Goal: Transaction & Acquisition: Purchase product/service

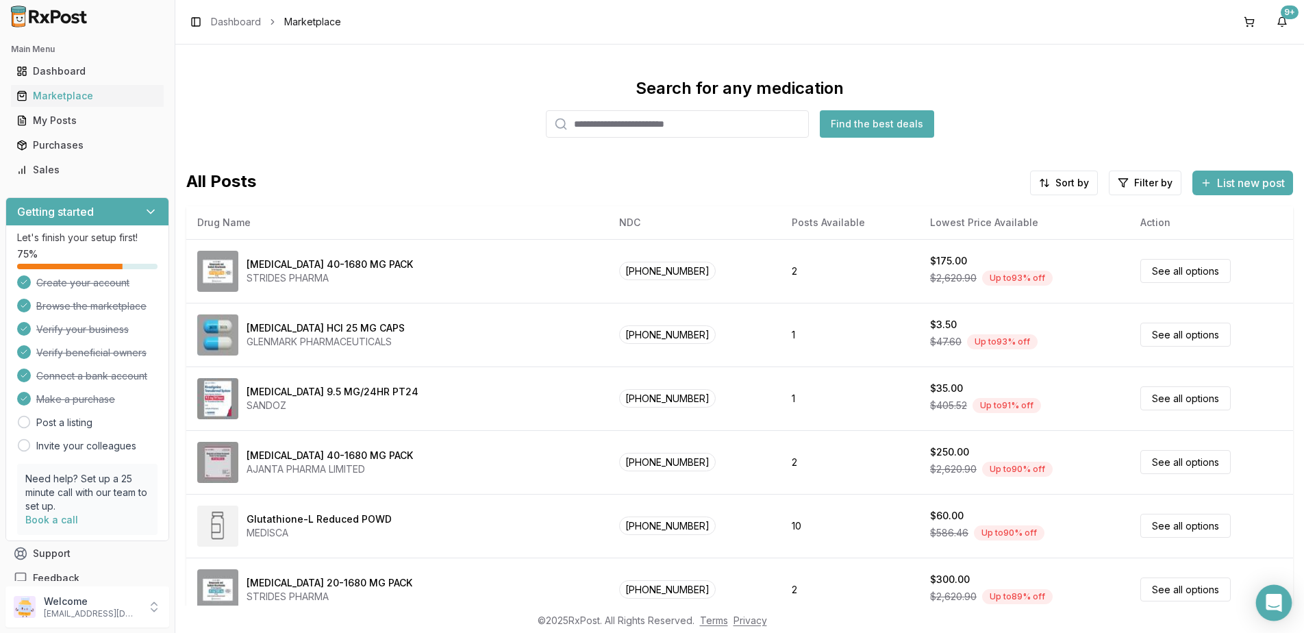
click at [1278, 603] on icon "Open Intercom Messenger" at bounding box center [1274, 603] width 16 height 18
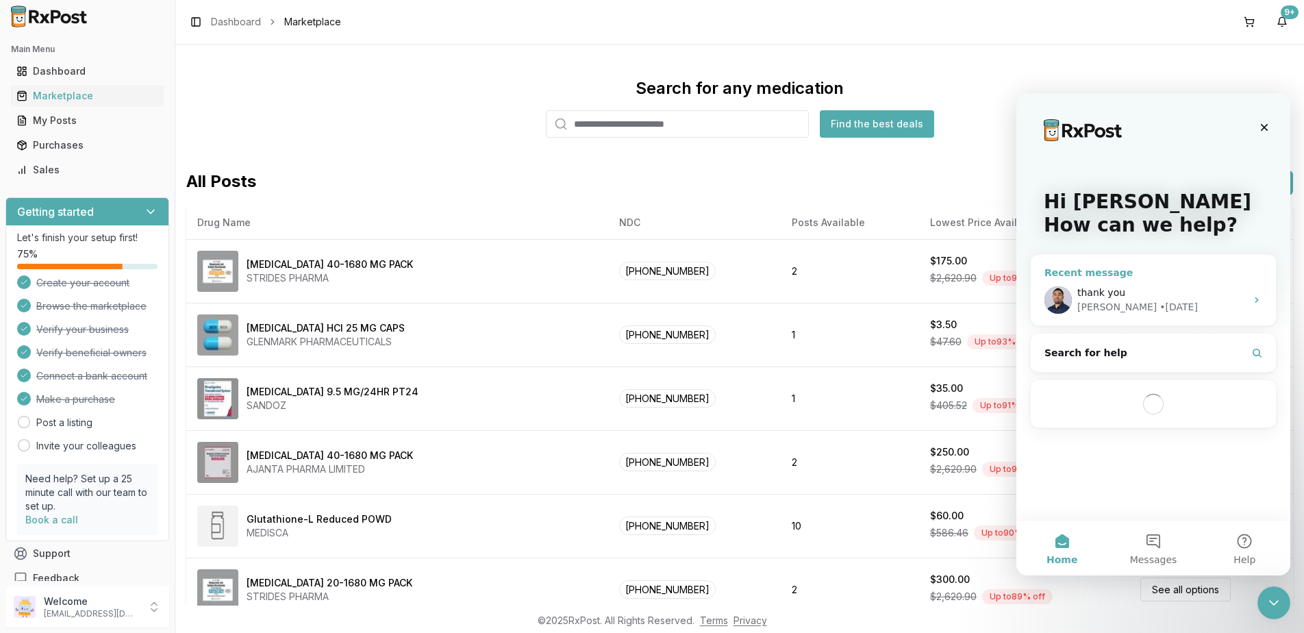
click at [1171, 282] on div "thank you [PERSON_NAME] • [DATE]" at bounding box center [1153, 300] width 245 height 51
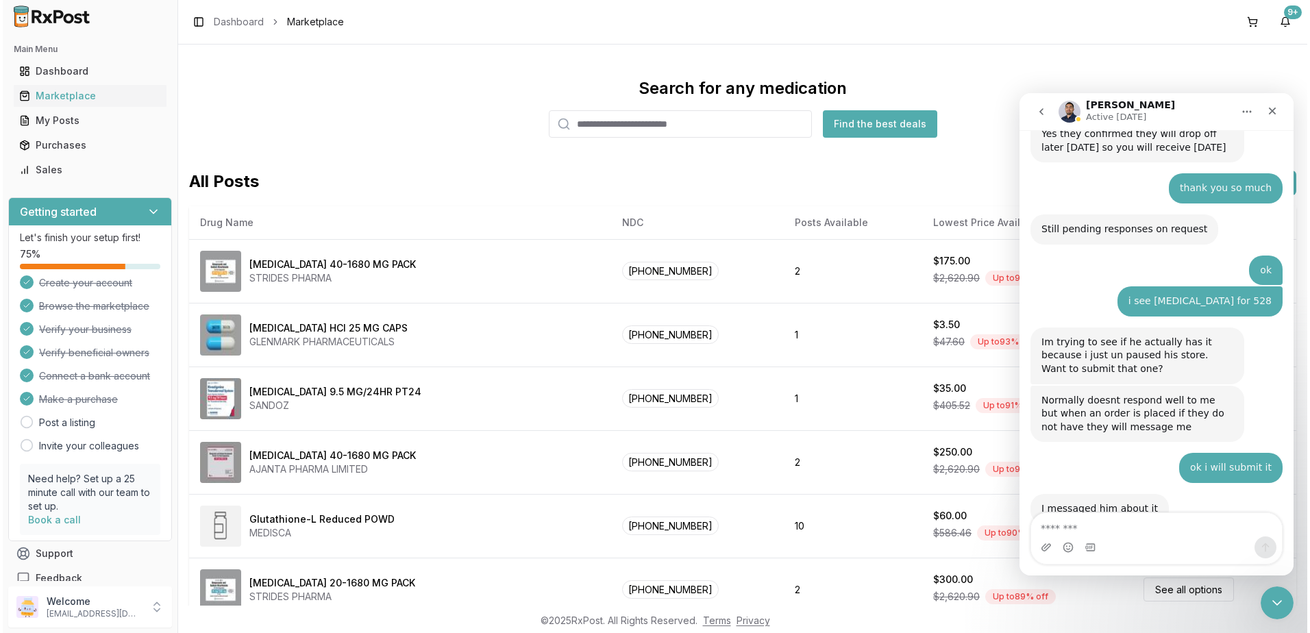
scroll to position [8662, 0]
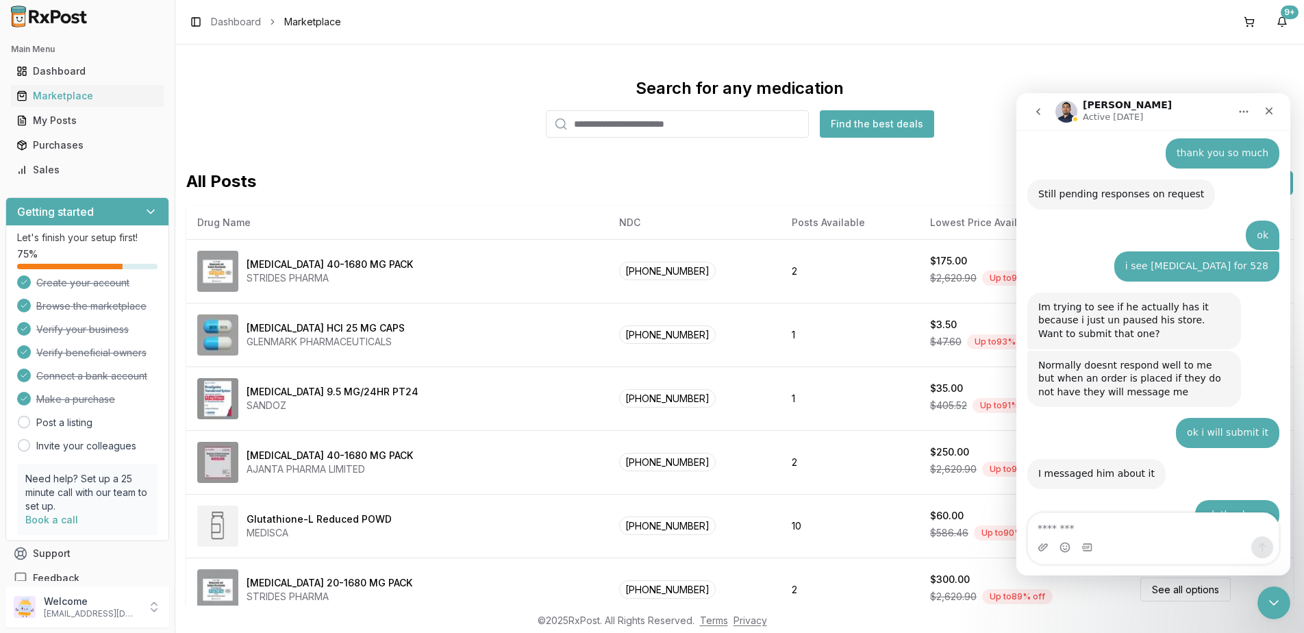
click at [774, 134] on input "search" at bounding box center [677, 123] width 263 height 27
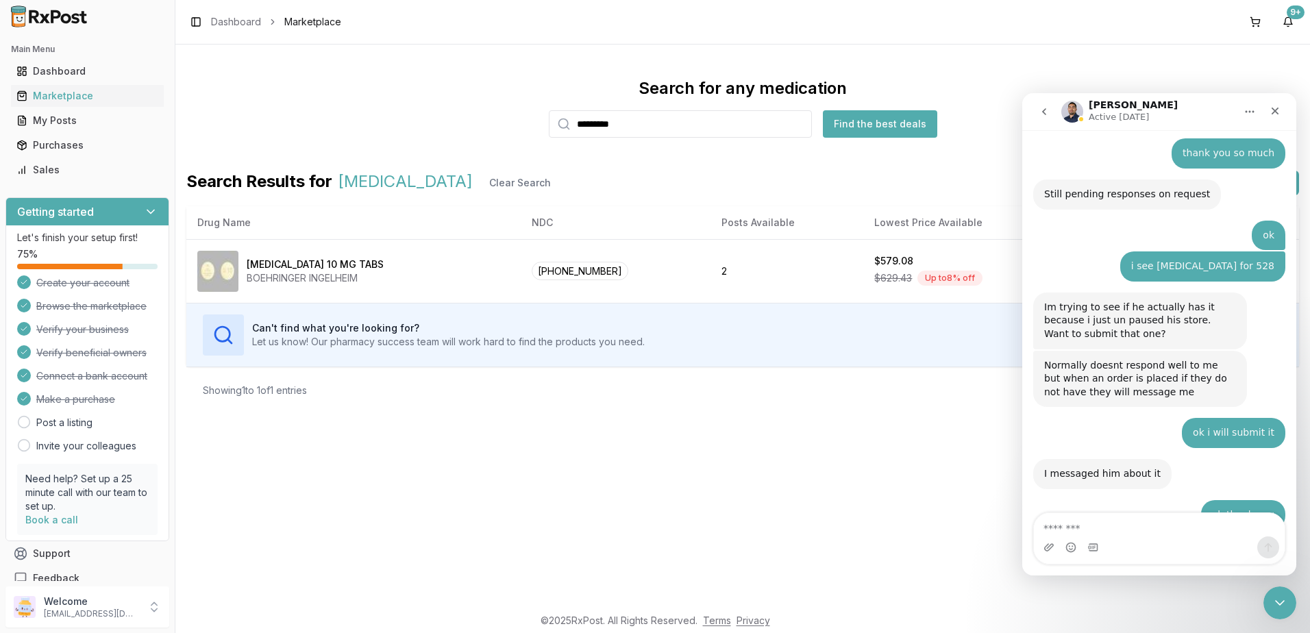
drag, startPoint x: 667, startPoint y: 121, endPoint x: 425, endPoint y: 113, distance: 242.0
click at [425, 113] on div "Search for any medication ********* Find the best deals" at bounding box center [742, 107] width 1113 height 60
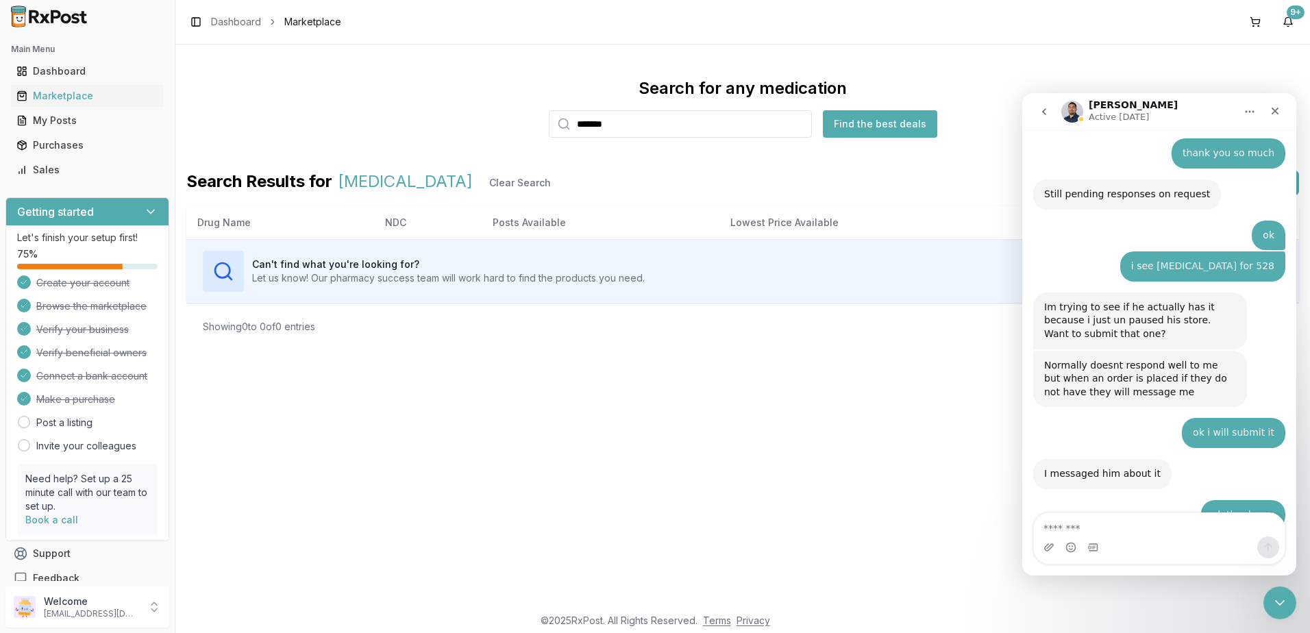
drag, startPoint x: 684, startPoint y: 400, endPoint x: 666, endPoint y: 257, distance: 144.4
click at [684, 400] on div "Search for any medication ******* Find the best deals Search Results for [MEDIC…" at bounding box center [742, 325] width 1134 height 561
drag, startPoint x: 687, startPoint y: 125, endPoint x: 369, endPoint y: 127, distance: 317.9
click at [369, 127] on div "Search for any medication ******* Find the best deals" at bounding box center [742, 107] width 1113 height 60
type input "*********"
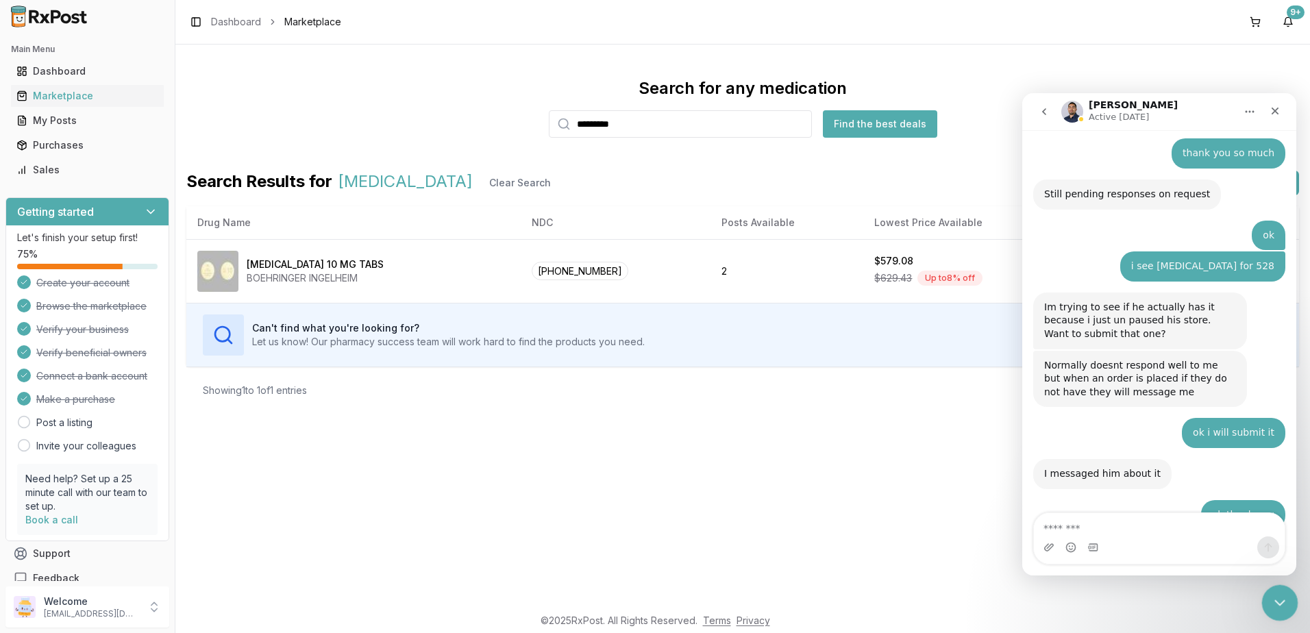
click at [1267, 606] on div "Close Intercom Messenger" at bounding box center [1277, 600] width 33 height 33
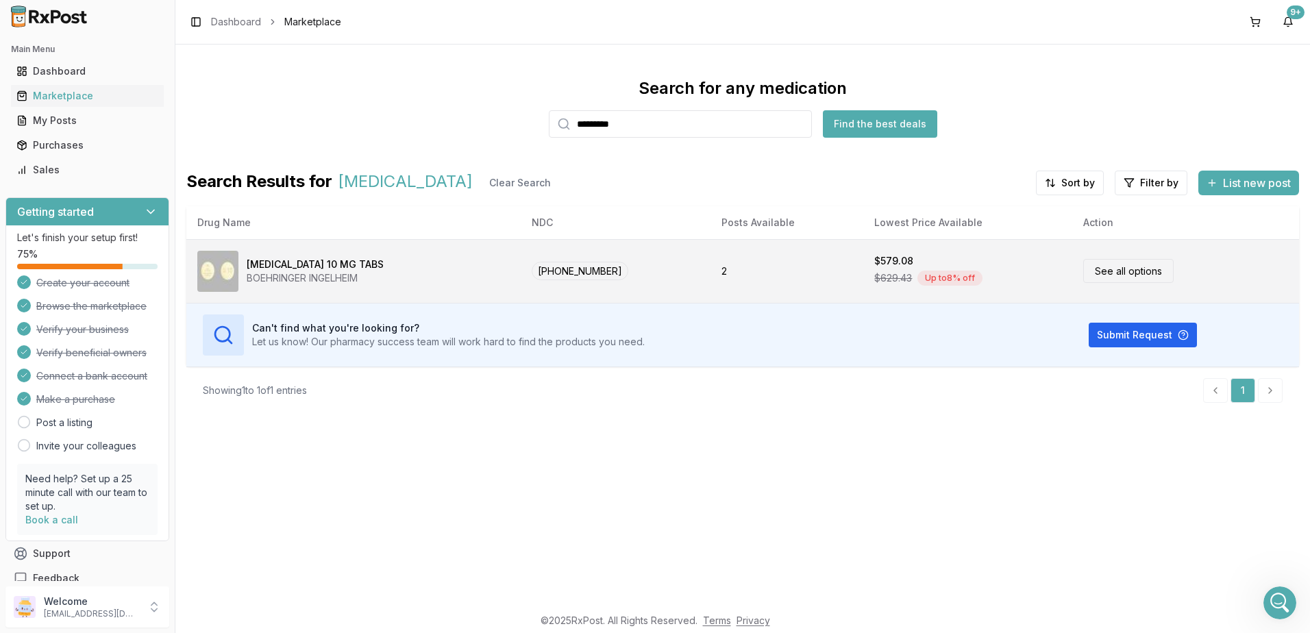
scroll to position [8662, 0]
click at [784, 263] on td "2" at bounding box center [786, 271] width 153 height 64
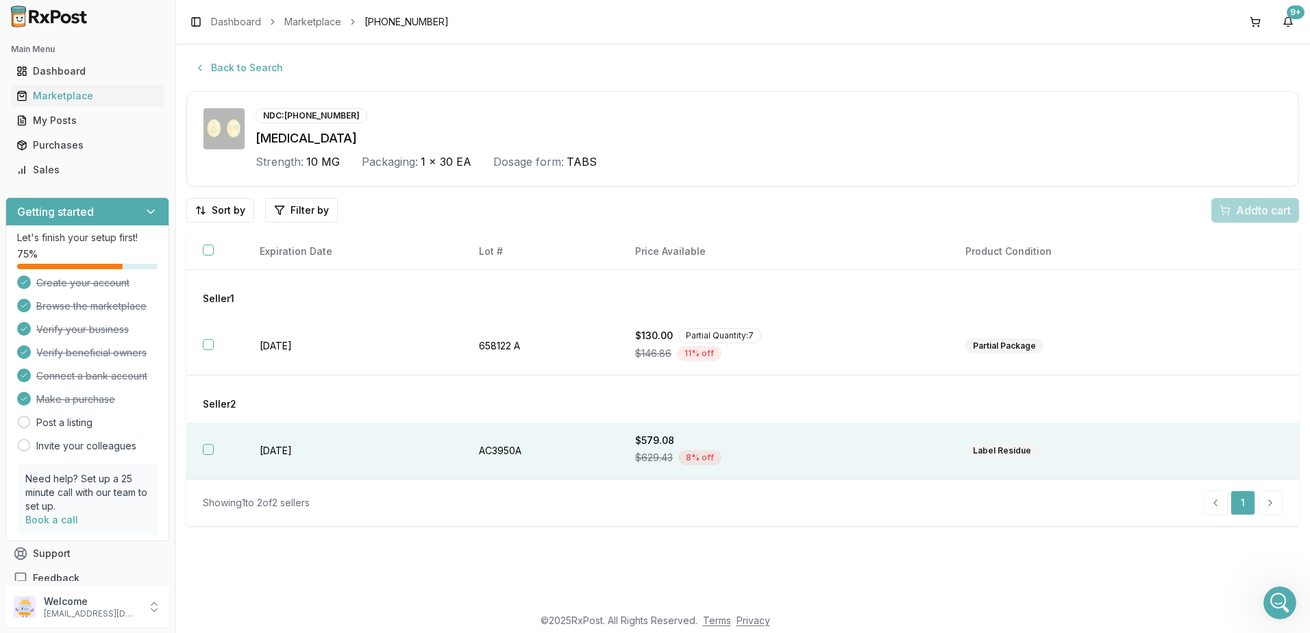
click at [843, 450] on div "$629.43 8 % off" at bounding box center [783, 457] width 297 height 21
click at [1248, 207] on span "Add 1 to cart" at bounding box center [1261, 210] width 60 height 16
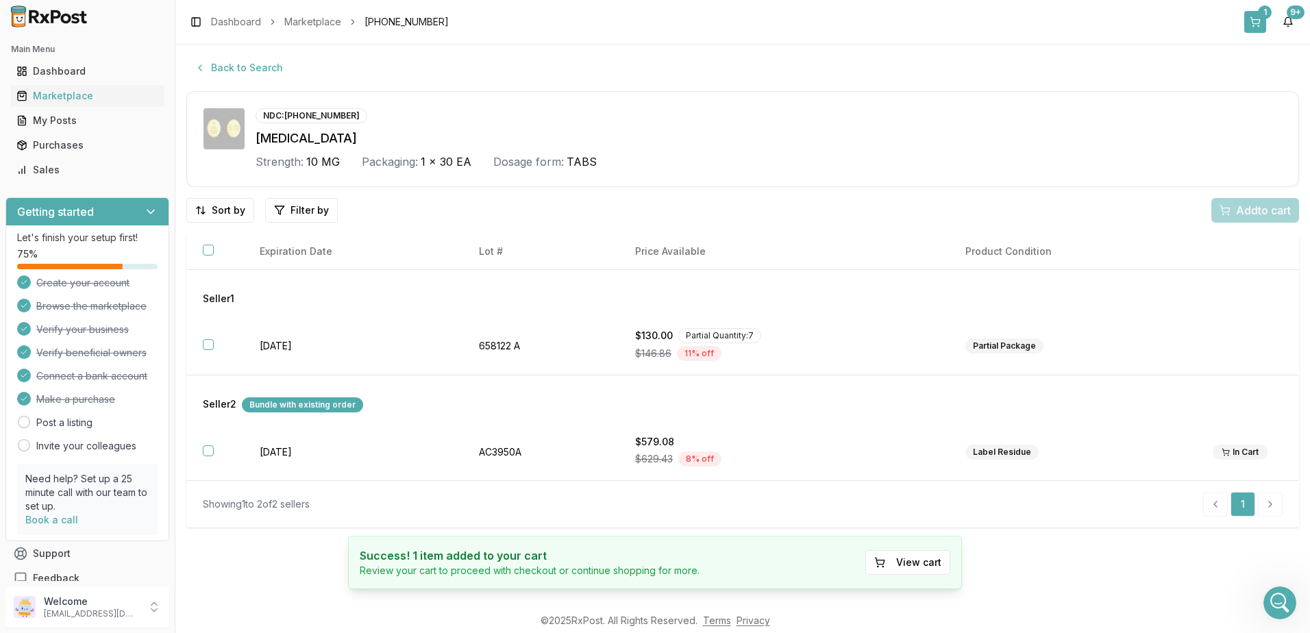
drag, startPoint x: 1261, startPoint y: 13, endPoint x: 1250, endPoint y: 23, distance: 15.1
click at [1261, 13] on div "1" at bounding box center [1265, 12] width 14 height 14
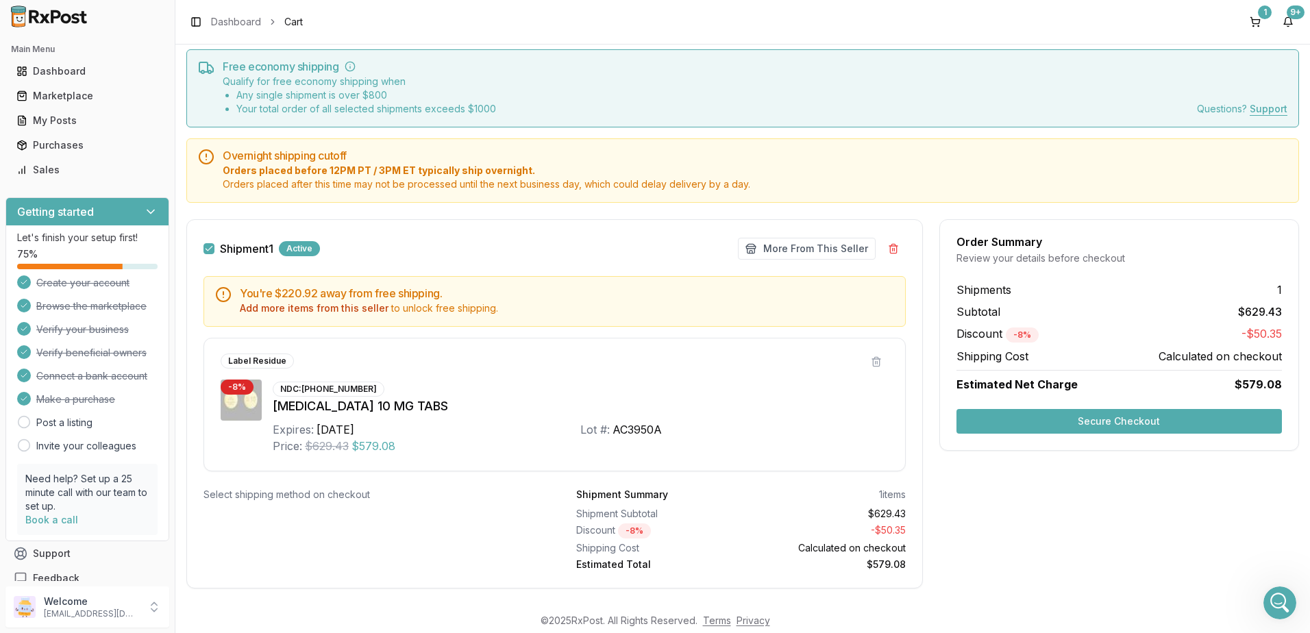
scroll to position [60, 0]
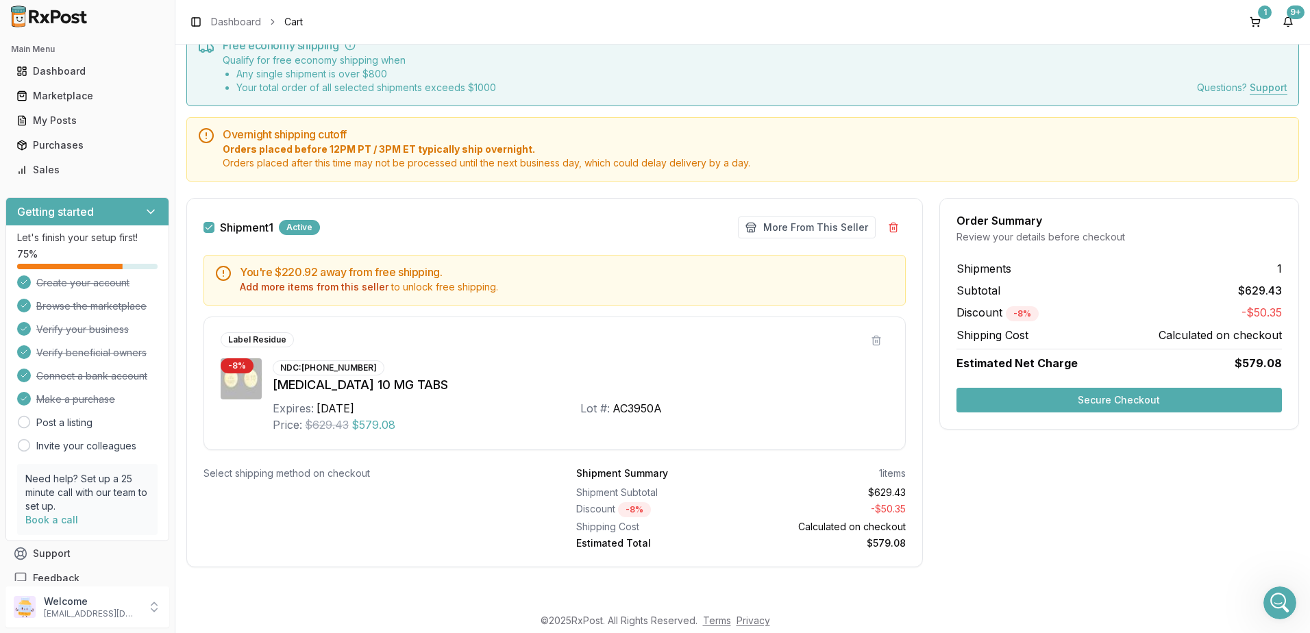
click at [1115, 394] on button "Secure Checkout" at bounding box center [1118, 400] width 325 height 25
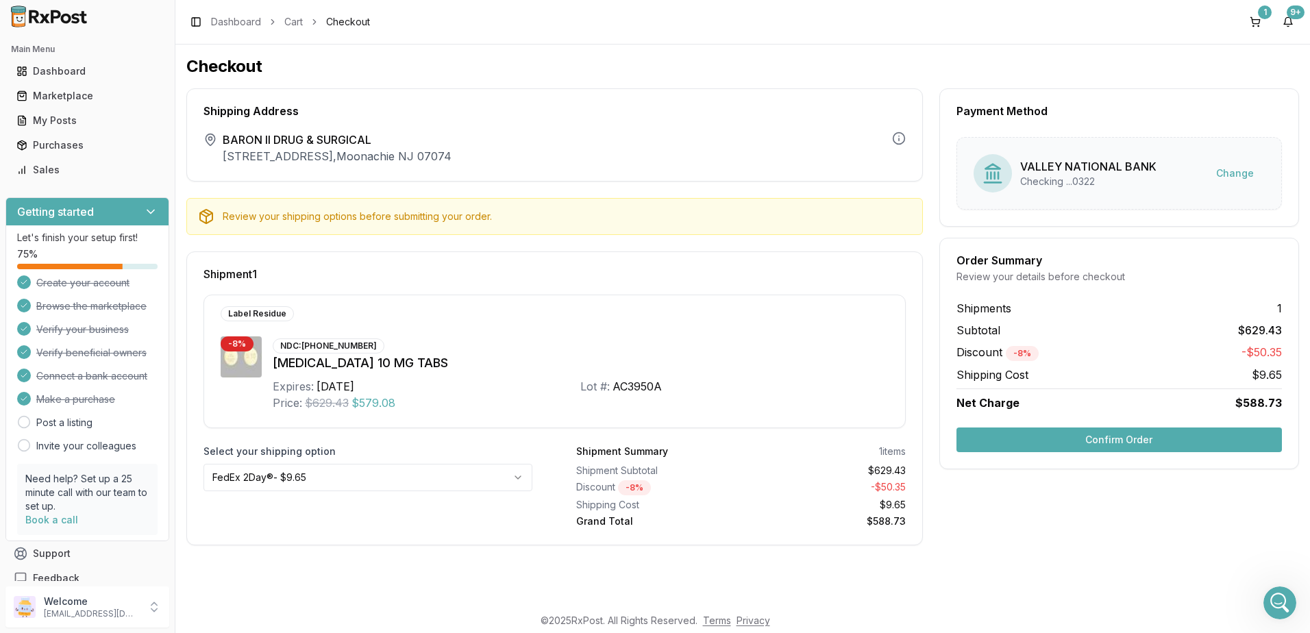
click at [367, 480] on html "Main Menu Dashboard Marketplace My Posts Purchases Sales Getting started Let's …" at bounding box center [655, 316] width 1310 height 633
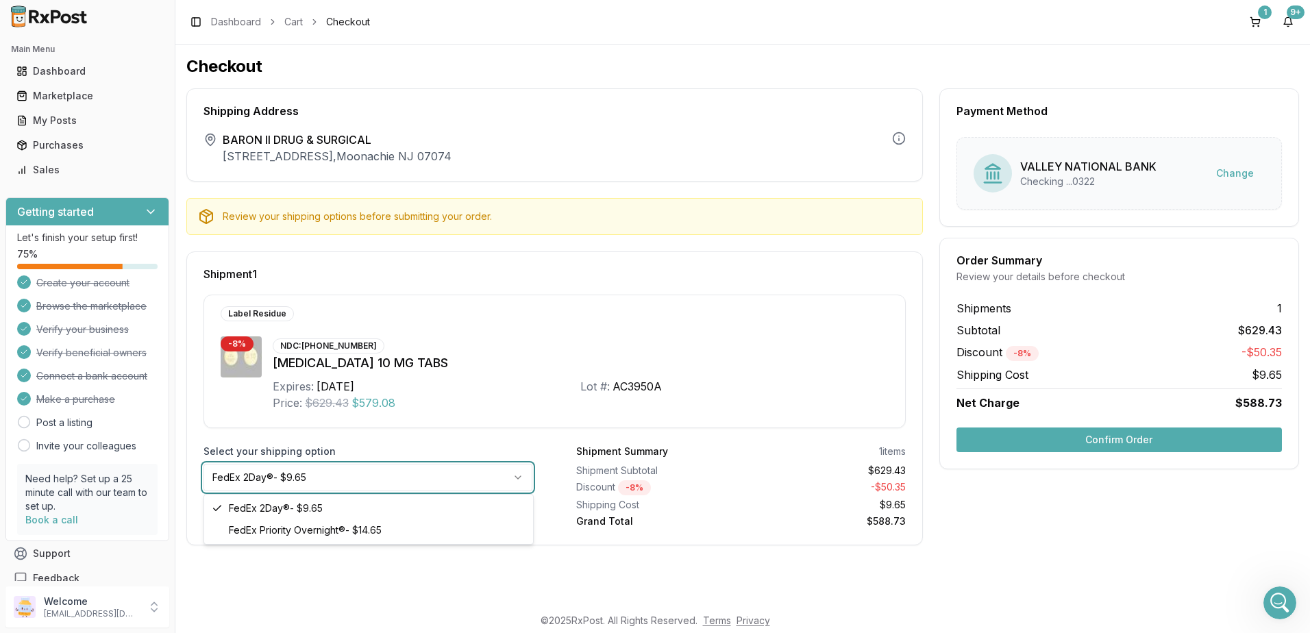
click at [371, 479] on html "Main Menu Dashboard Marketplace My Posts Purchases Sales Getting started Let's …" at bounding box center [655, 316] width 1310 height 633
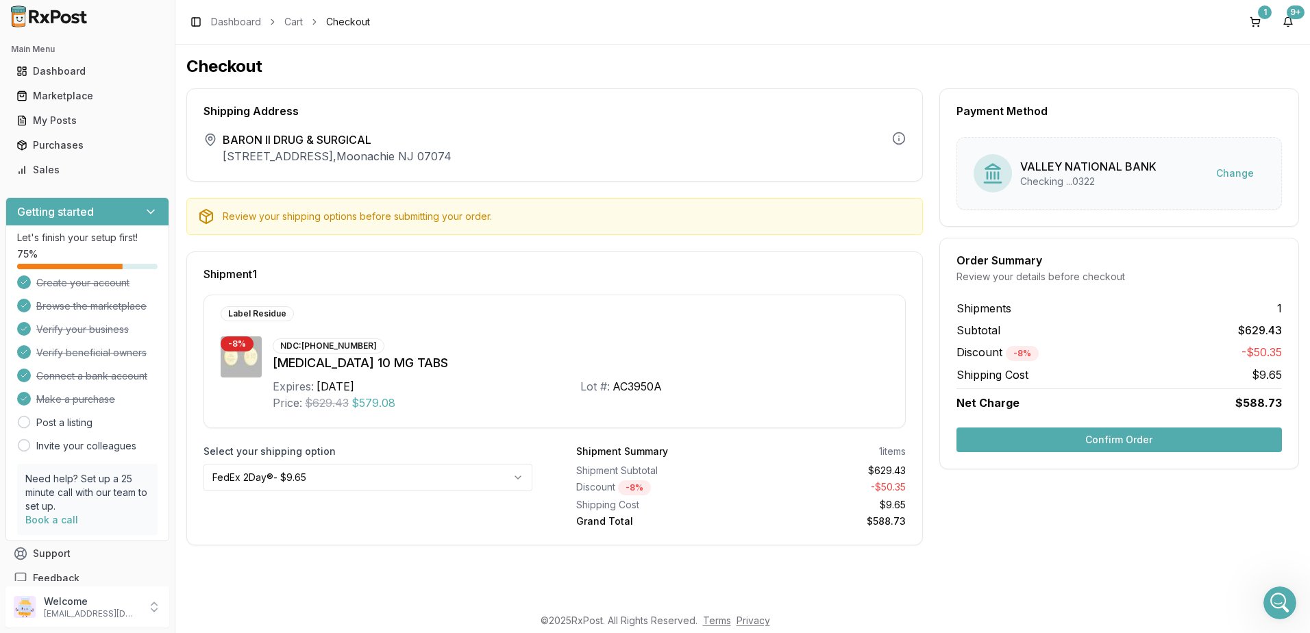
click at [1123, 432] on button "Confirm Order" at bounding box center [1118, 439] width 325 height 25
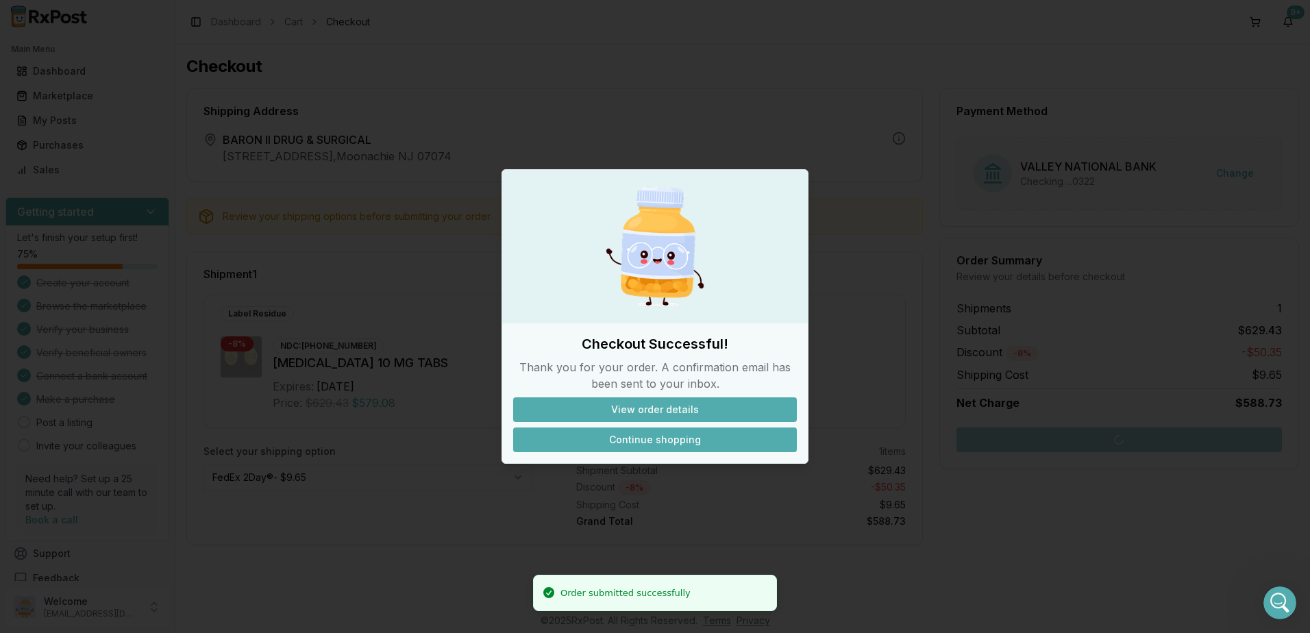
click at [643, 436] on button "Continue shopping" at bounding box center [655, 439] width 284 height 25
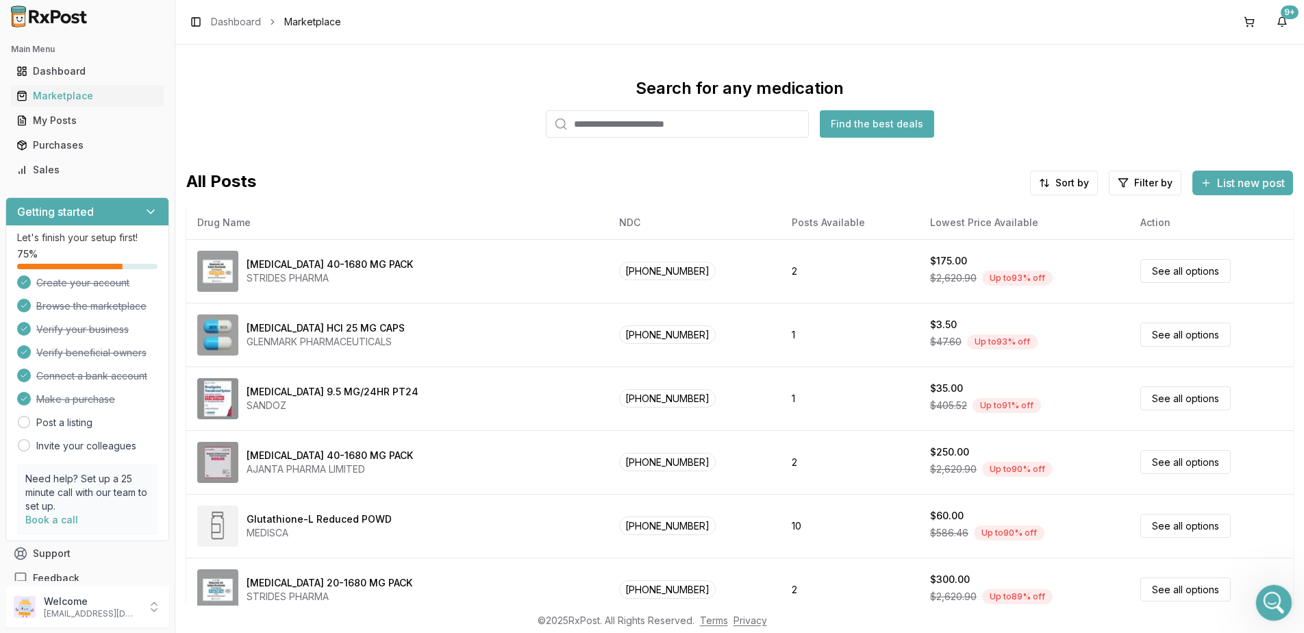
click at [1272, 602] on icon "Open Intercom Messenger" at bounding box center [1272, 600] width 10 height 11
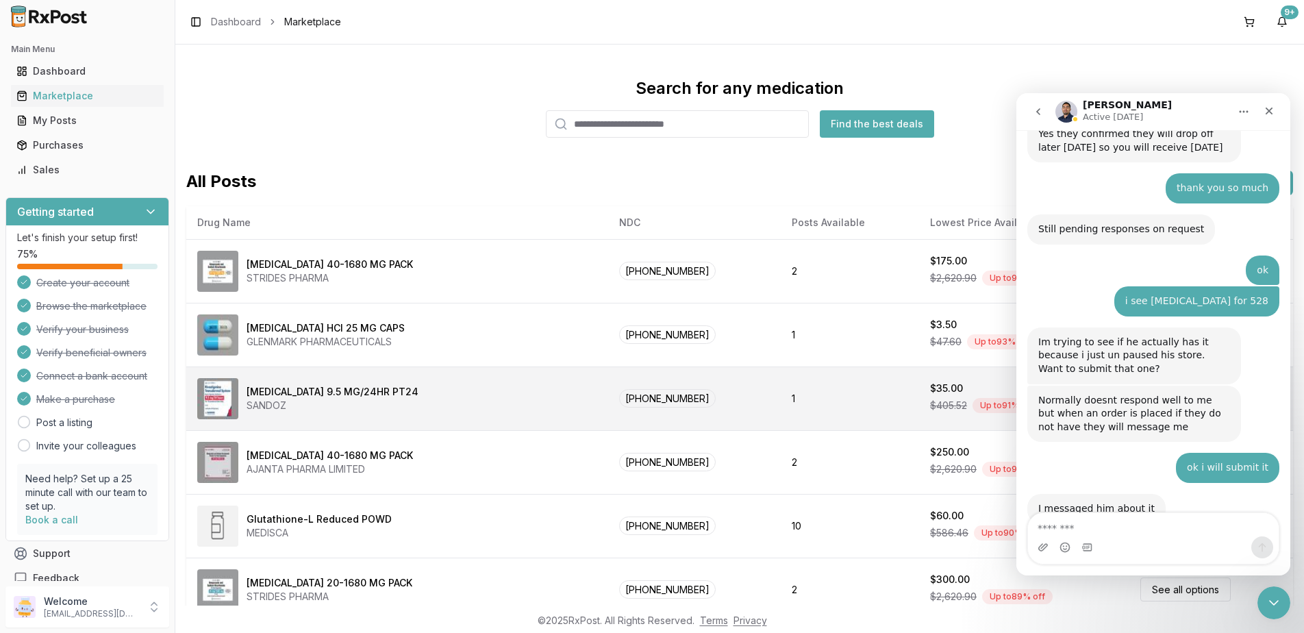
scroll to position [8662, 0]
